Goal: Find specific page/section: Find specific page/section

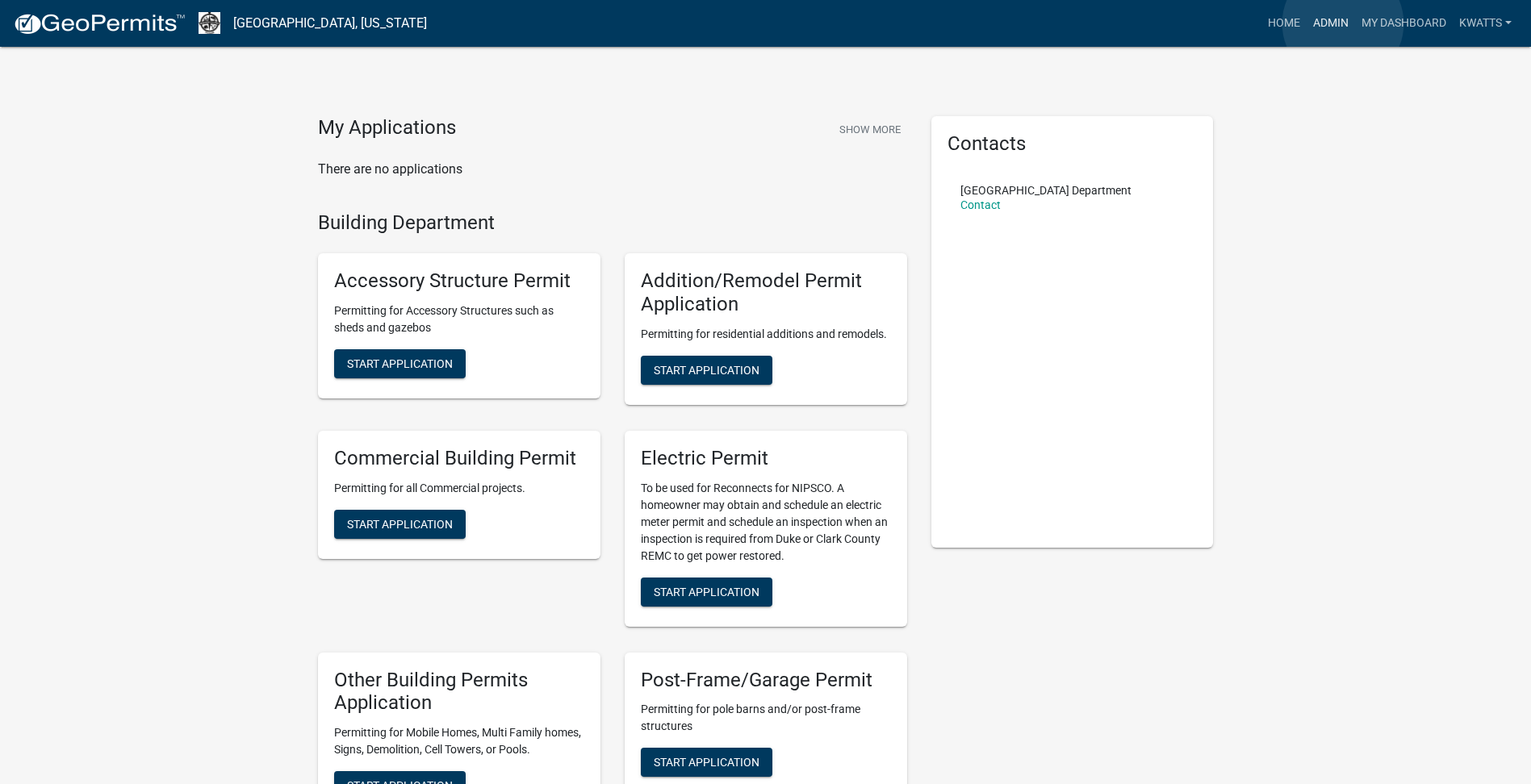
click at [1343, 23] on link "Admin" at bounding box center [1331, 23] width 48 height 31
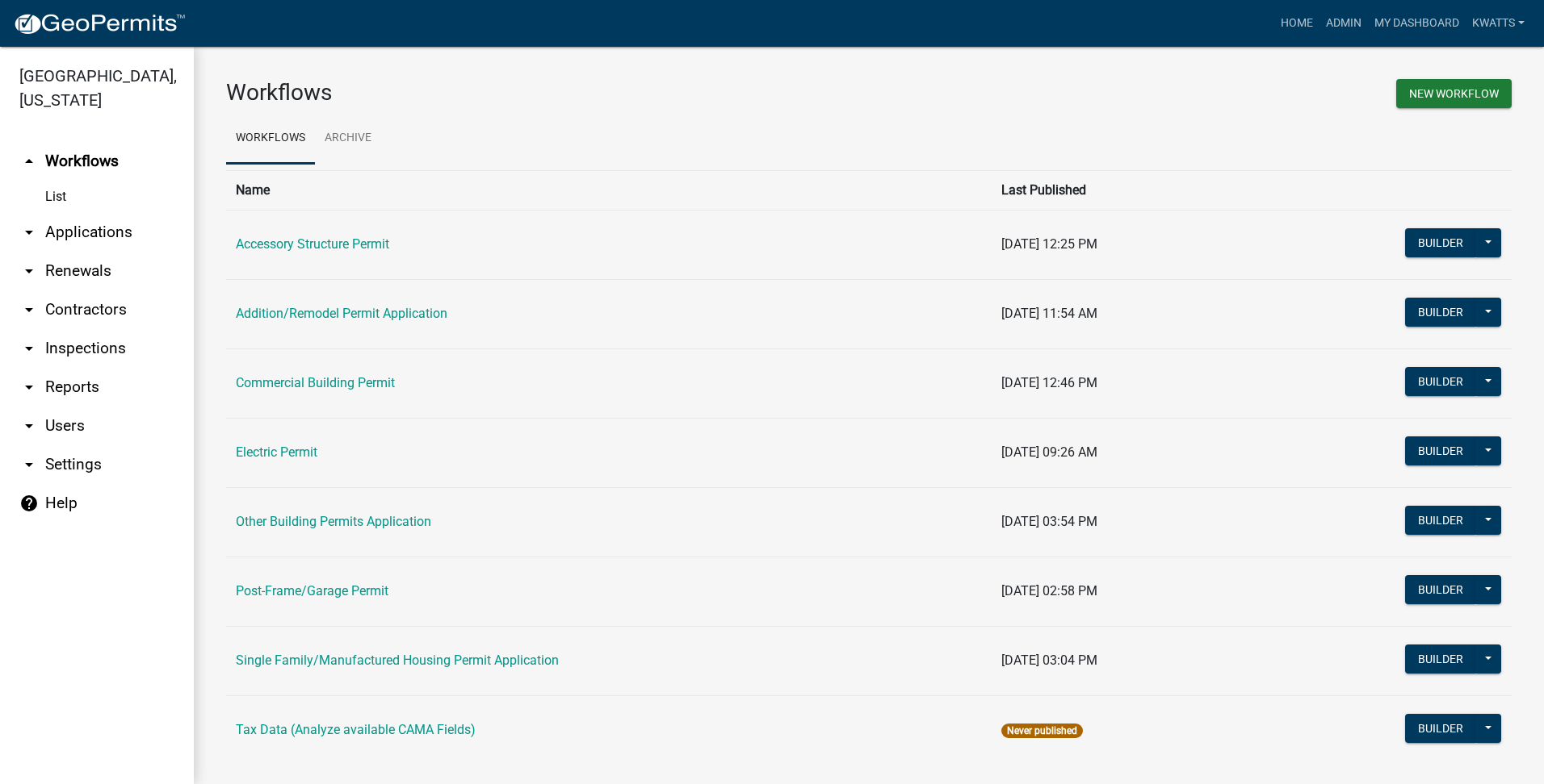
click at [85, 243] on link "arrow_drop_down Applications" at bounding box center [96, 232] width 193 height 39
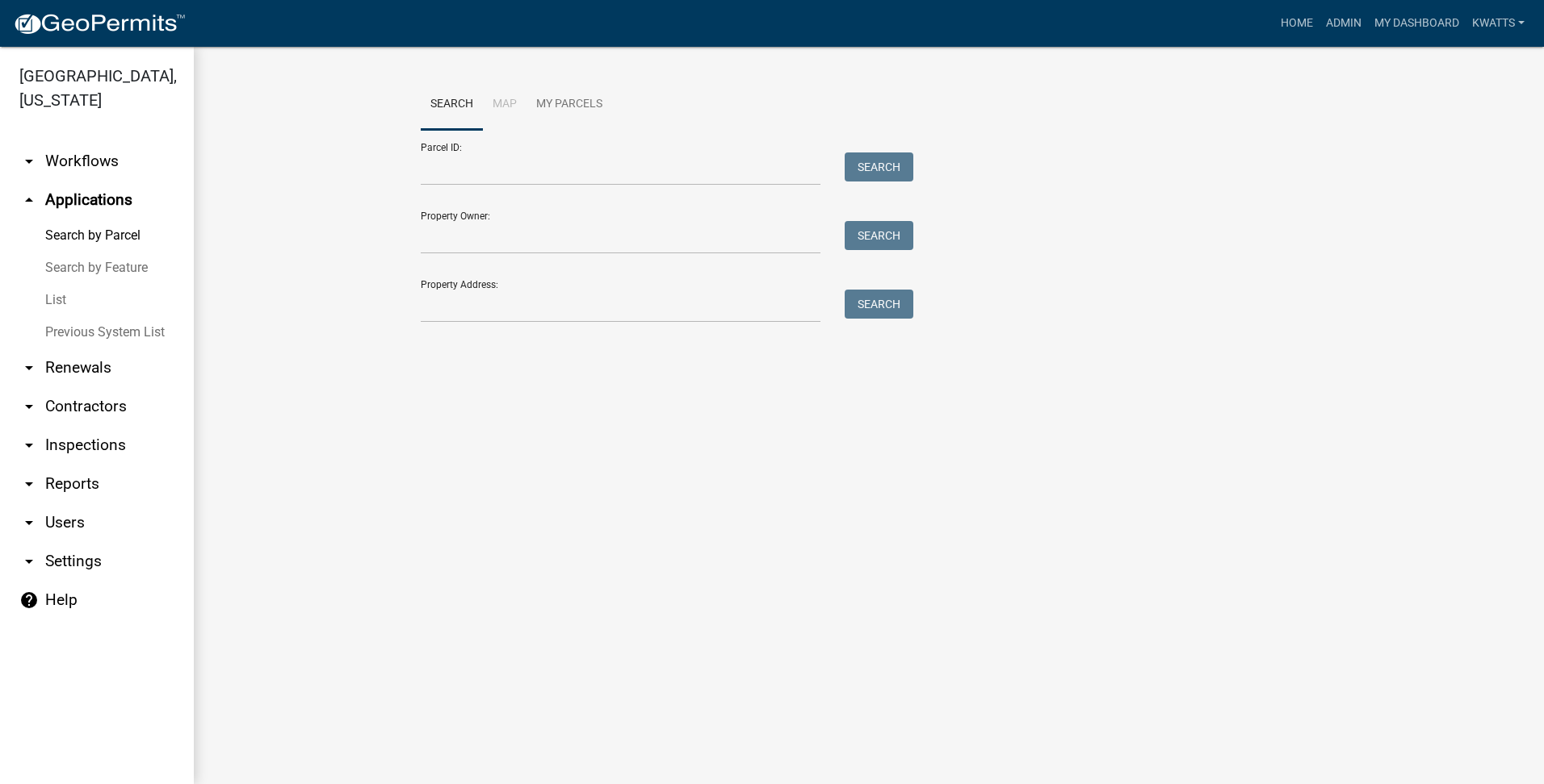
click at [65, 317] on link "Previous System List" at bounding box center [96, 332] width 193 height 32
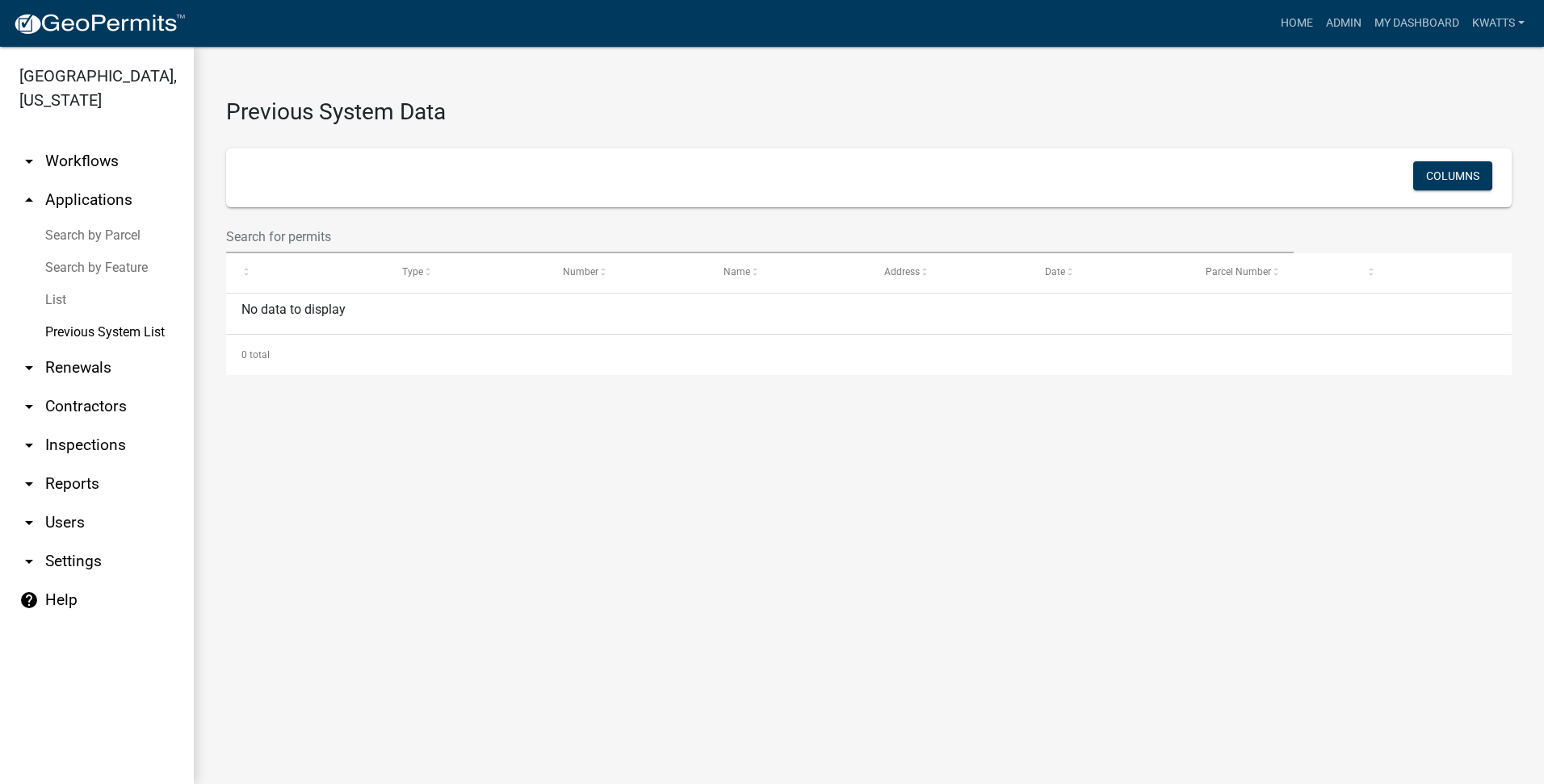
click at [68, 305] on link "List" at bounding box center [96, 300] width 193 height 32
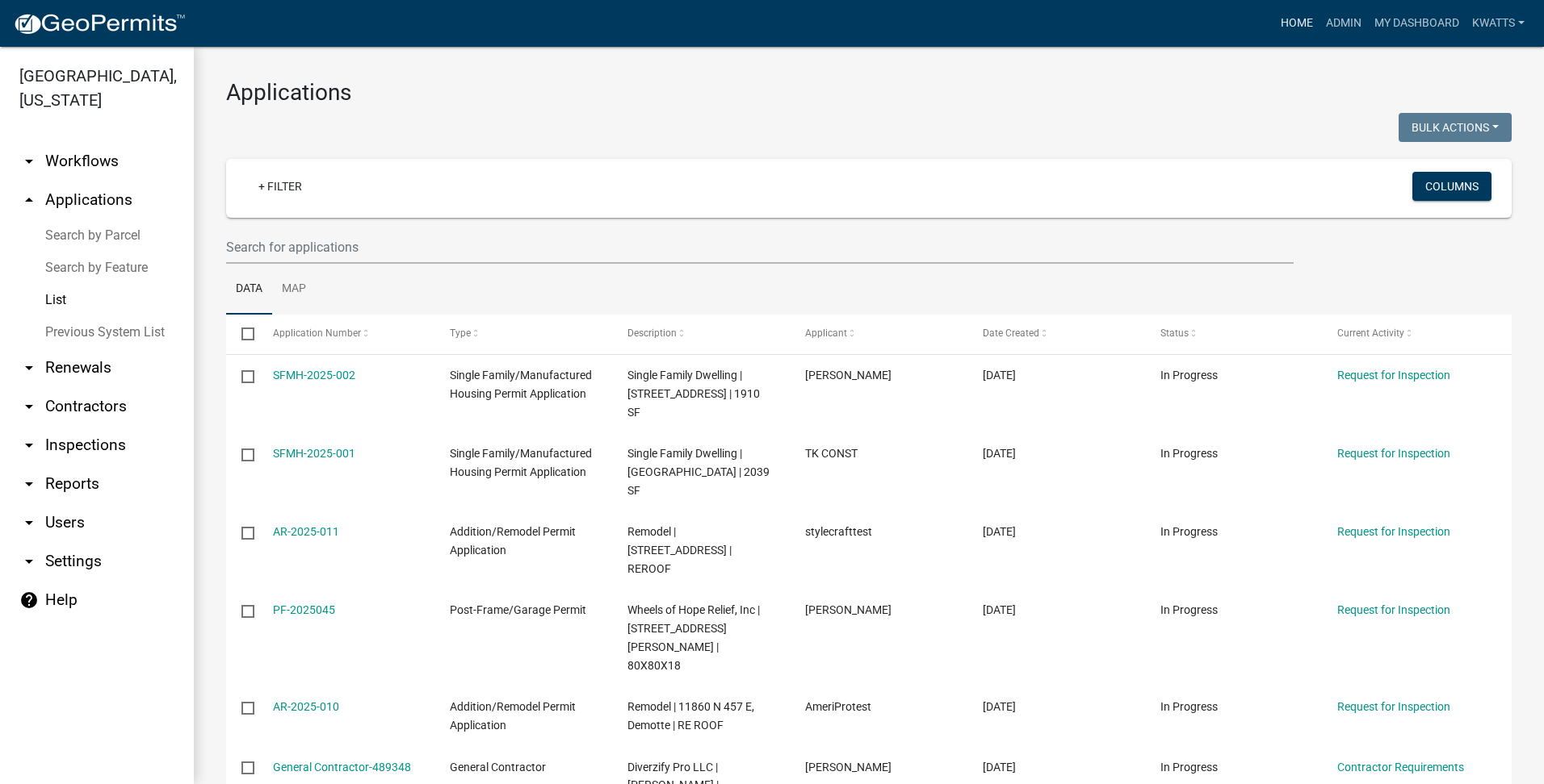
click at [1291, 24] on link "Home" at bounding box center [1296, 23] width 45 height 31
